Goal: Information Seeking & Learning: Learn about a topic

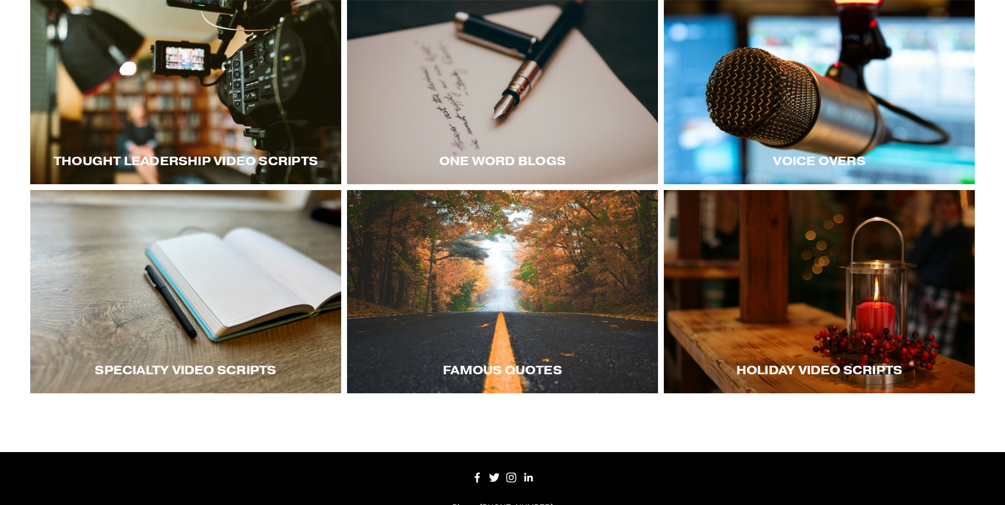
scroll to position [265, 0]
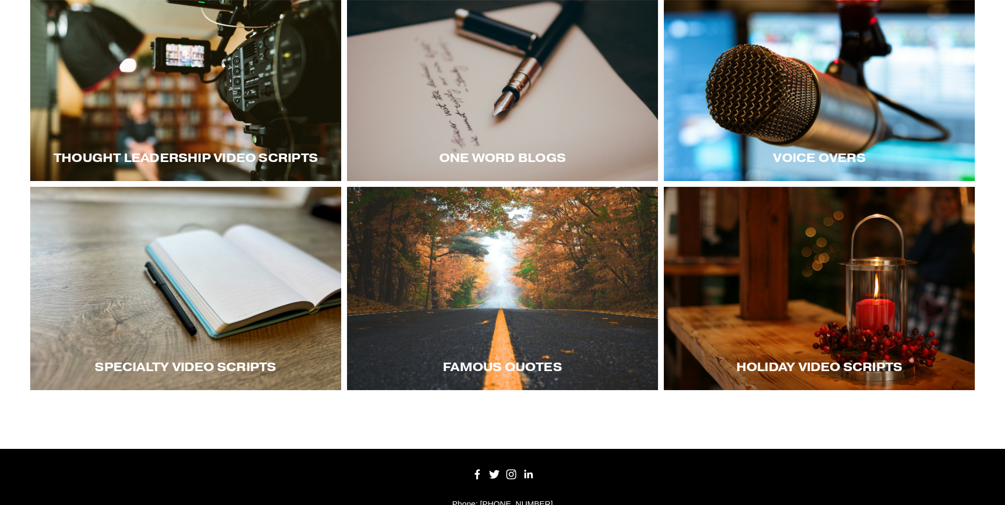
click at [836, 326] on div at bounding box center [819, 288] width 311 height 203
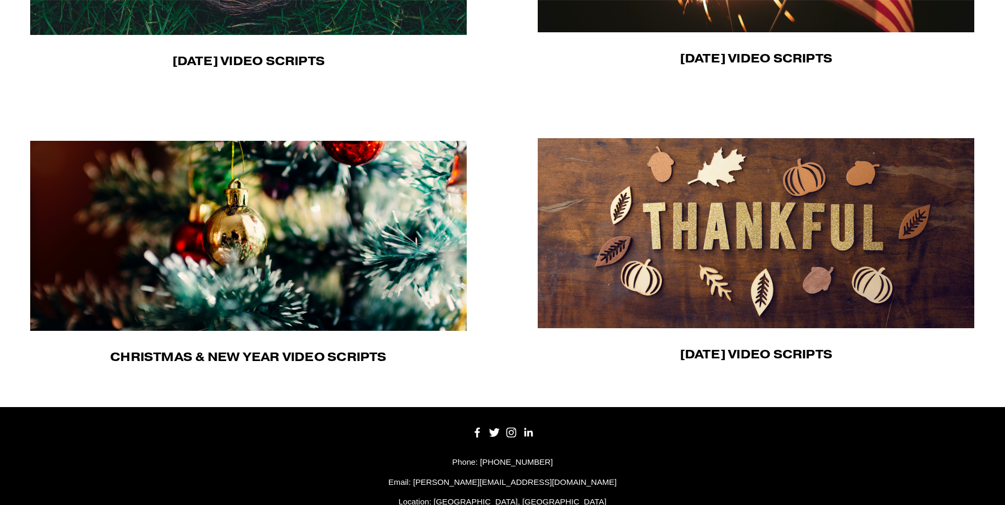
scroll to position [848, 0]
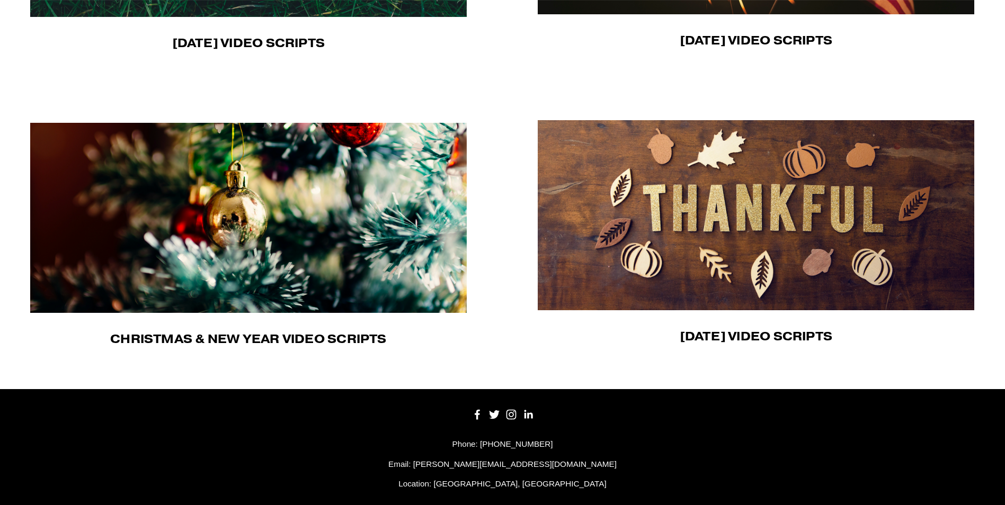
click at [299, 288] on img at bounding box center [249, 218] width 438 height 190
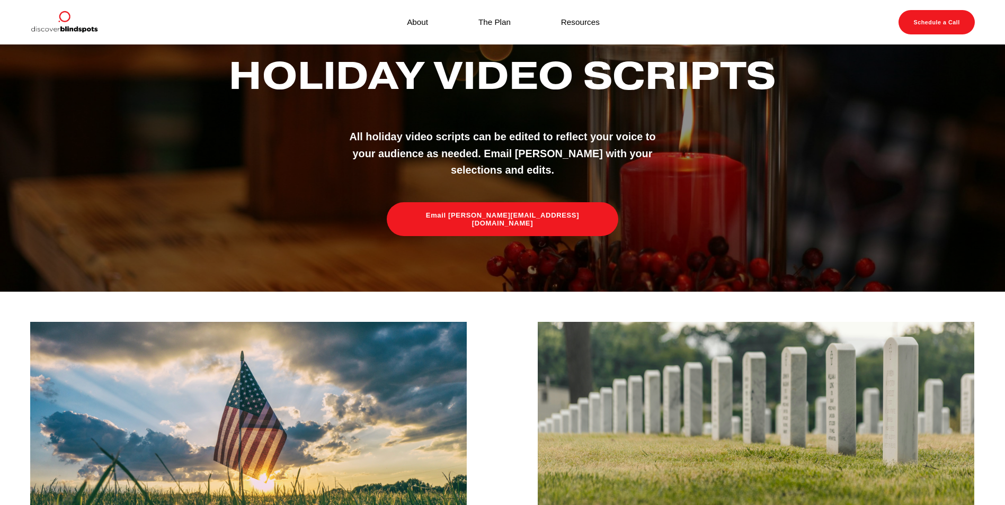
scroll to position [53, 0]
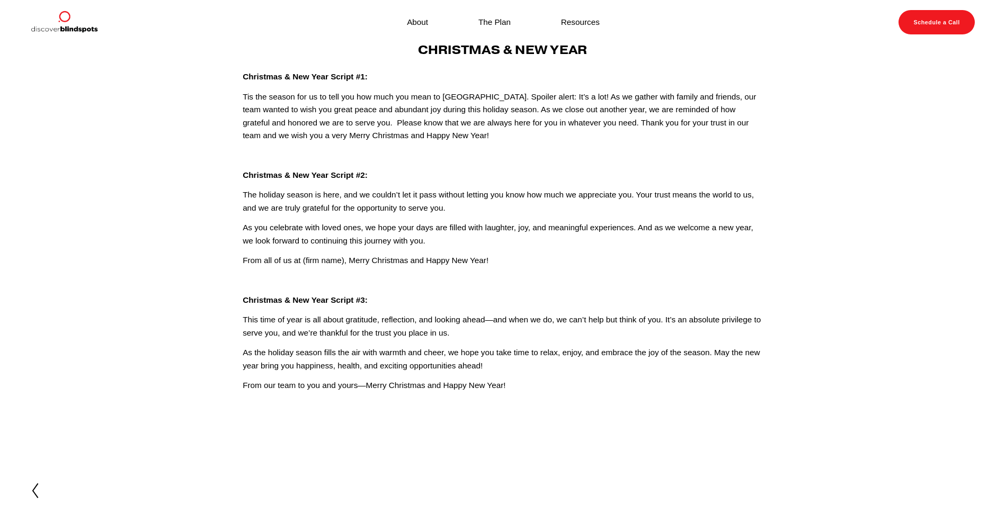
scroll to position [40, 0]
